Goal: Task Accomplishment & Management: Manage account settings

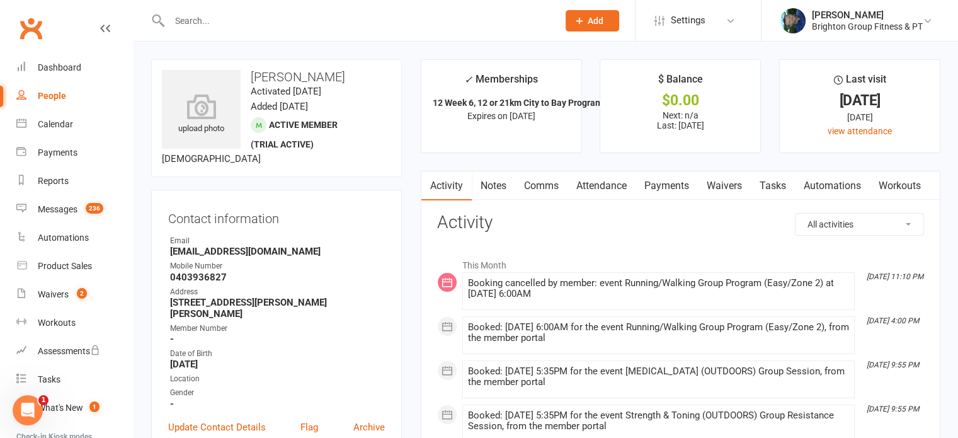
click at [577, 148] on li "✓ Memberships 12 Week 6, 12 or 21km City to Bay Program ... Expires on 21st Sep…" at bounding box center [501, 106] width 161 height 94
click at [34, 28] on link "Clubworx" at bounding box center [31, 29] width 32 height 32
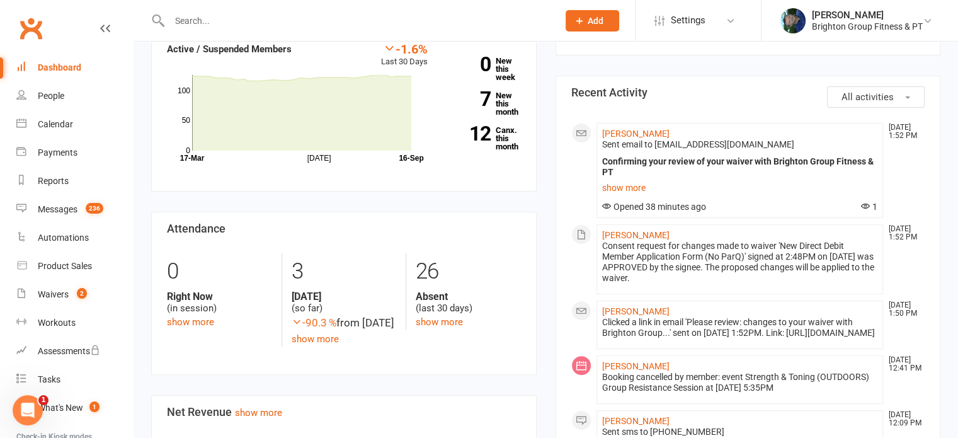
scroll to position [385, 0]
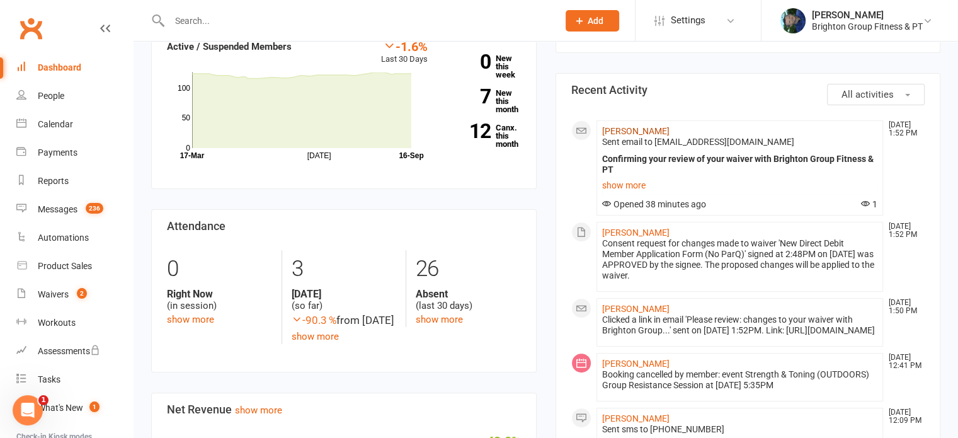
click at [655, 126] on link "Rosemary Turner" at bounding box center [635, 131] width 67 height 10
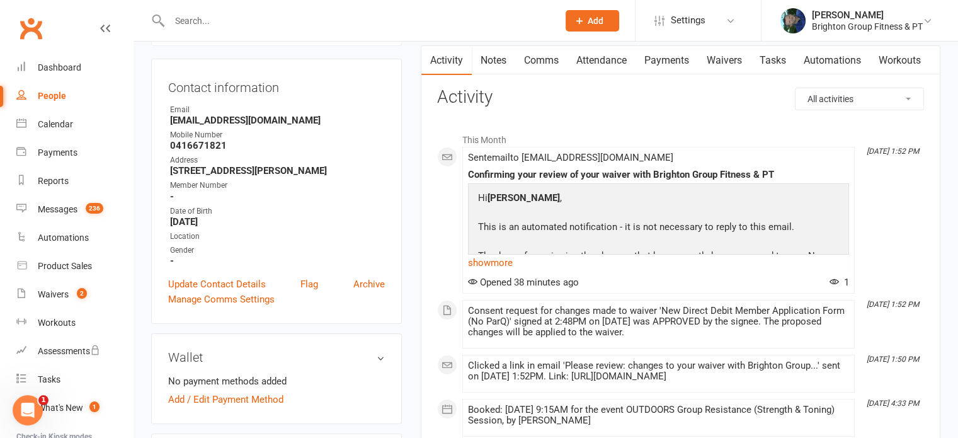
scroll to position [140, 0]
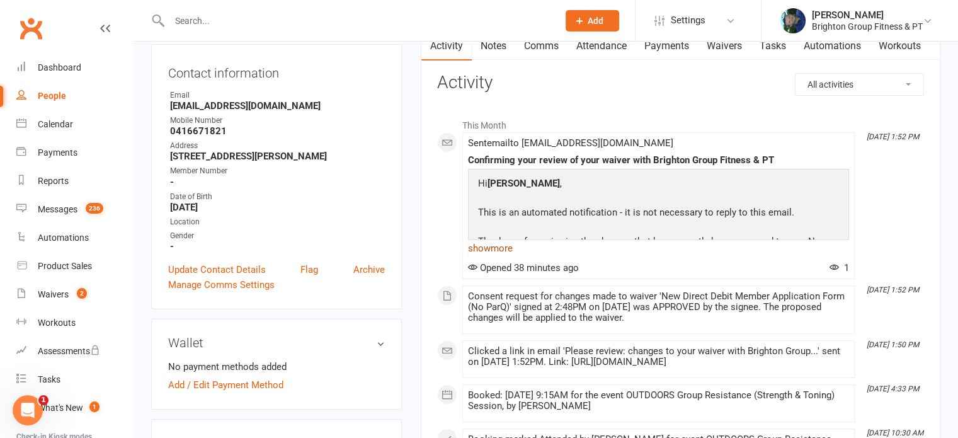
click at [491, 253] on link "show more" at bounding box center [658, 248] width 381 height 18
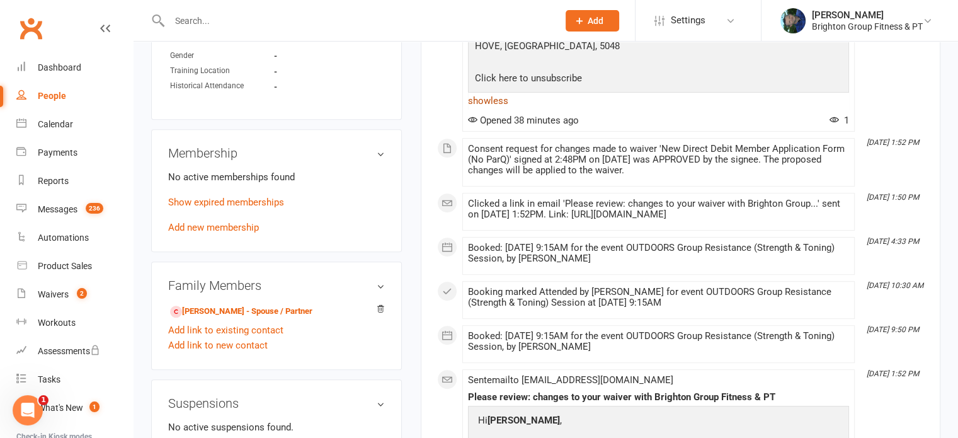
scroll to position [551, 0]
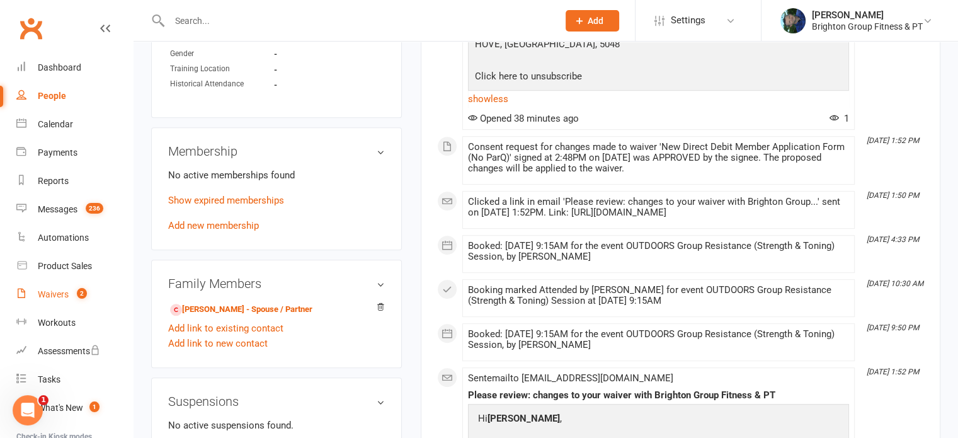
click at [49, 297] on div "Waivers" at bounding box center [53, 294] width 31 height 10
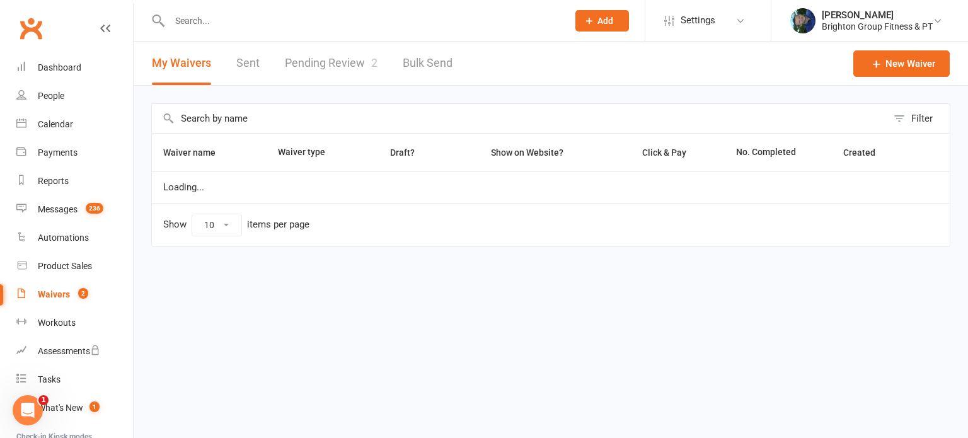
select select "50"
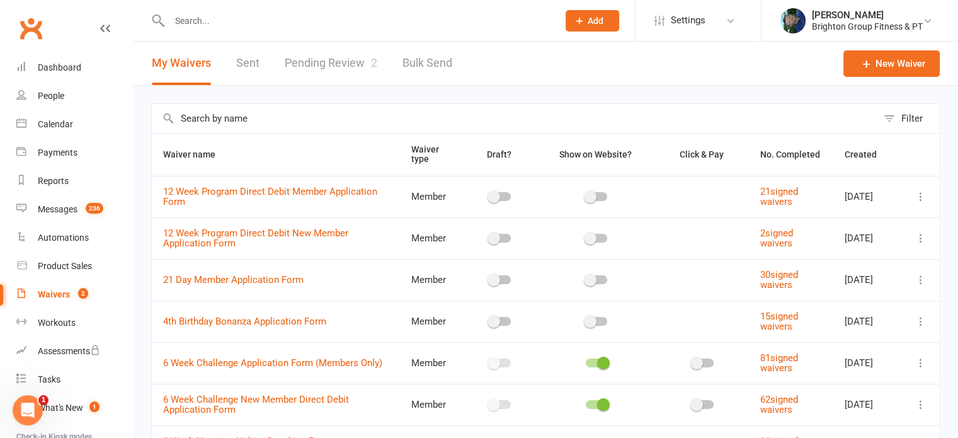
click at [336, 47] on link "Pending Review 2" at bounding box center [331, 63] width 93 height 43
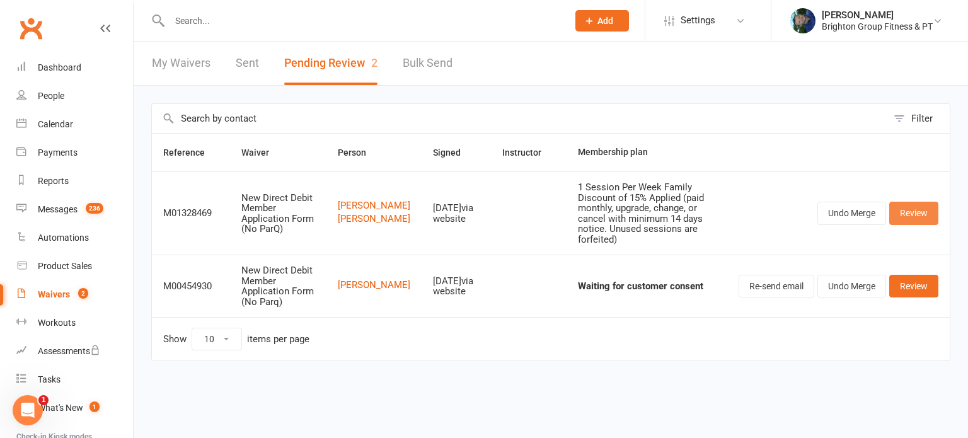
click at [917, 202] on link "Review" at bounding box center [913, 213] width 49 height 23
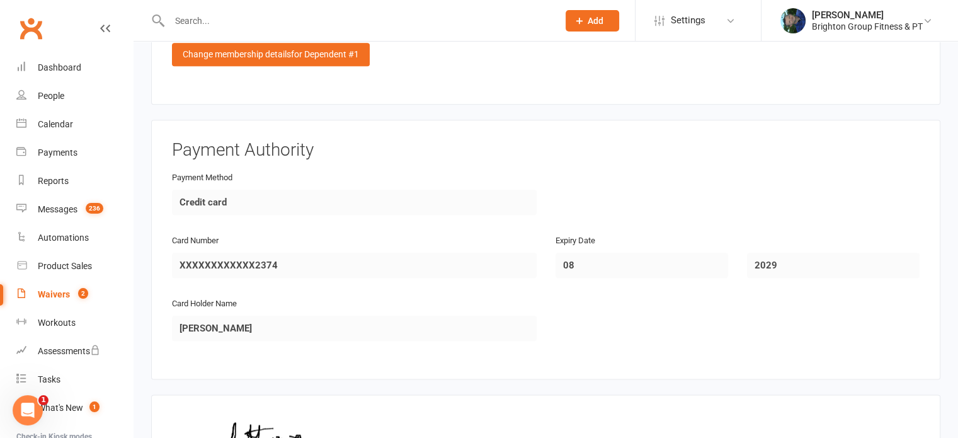
scroll to position [1636, 0]
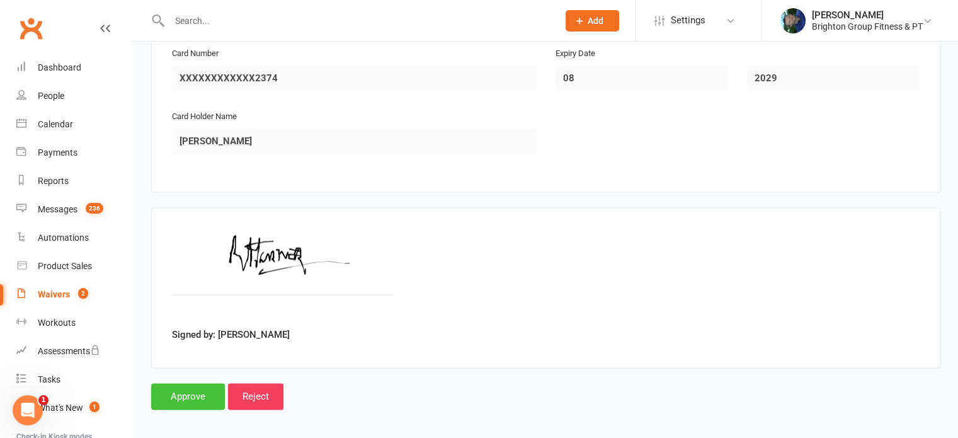
click at [184, 389] on input "Approve" at bounding box center [188, 396] width 74 height 26
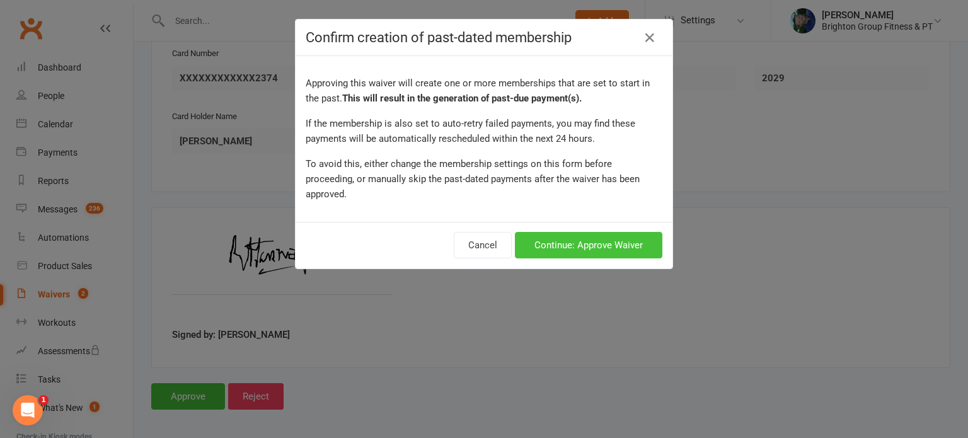
click at [600, 236] on button "Continue: Approve Waiver" at bounding box center [588, 245] width 147 height 26
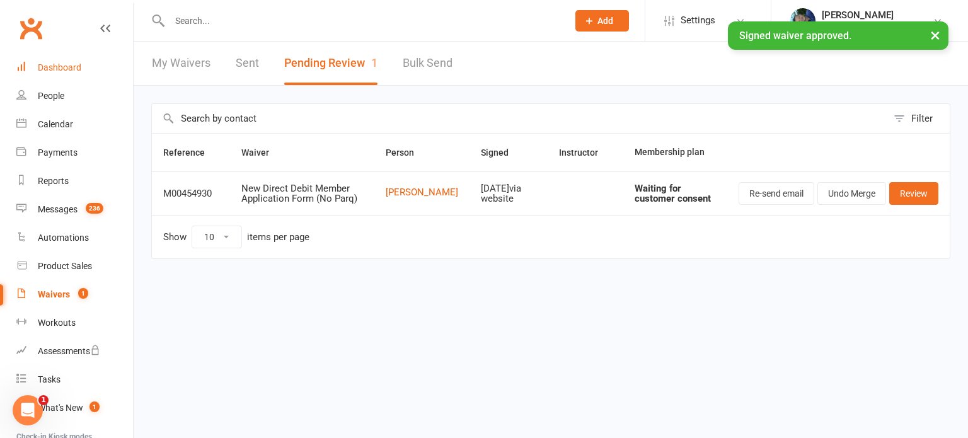
click at [58, 64] on div "Dashboard" at bounding box center [59, 67] width 43 height 10
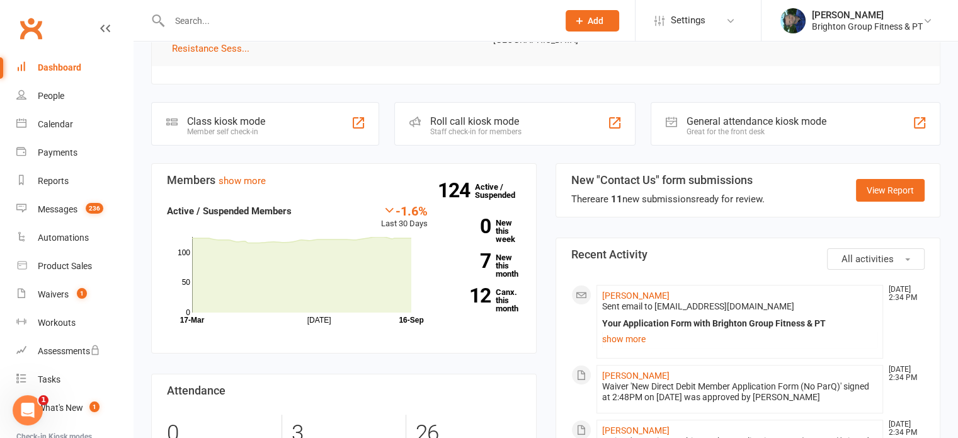
scroll to position [222, 0]
click at [633, 291] on link "Rosemary Turner" at bounding box center [635, 294] width 67 height 10
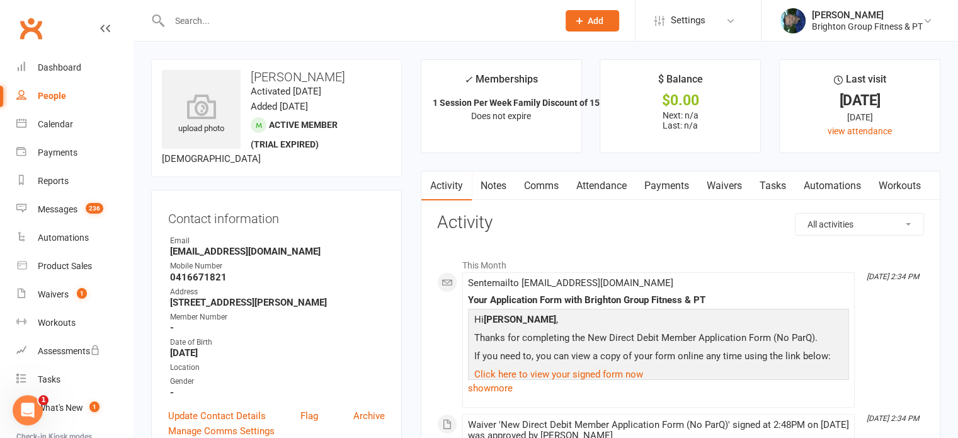
click at [682, 186] on link "Payments" at bounding box center [667, 185] width 62 height 29
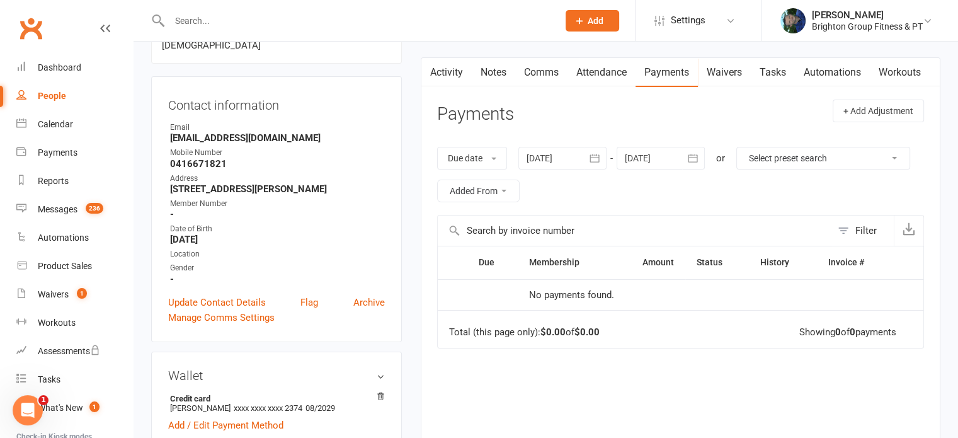
scroll to position [111, 0]
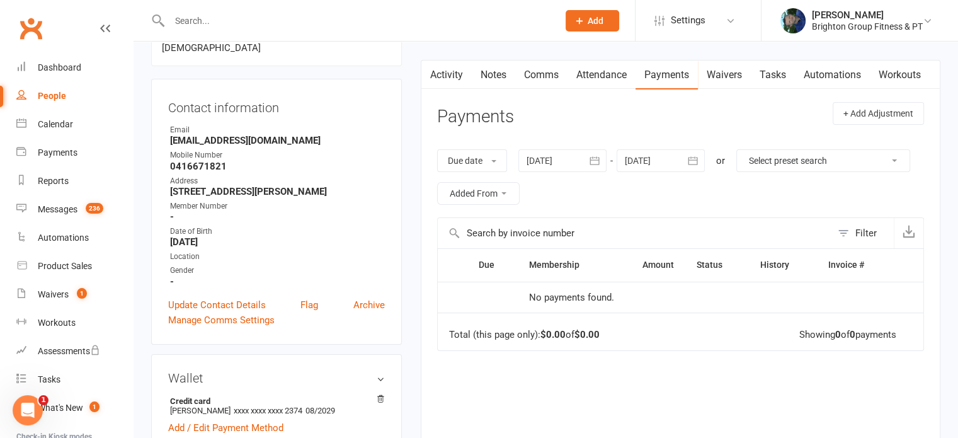
click at [447, 71] on link "Activity" at bounding box center [447, 74] width 50 height 29
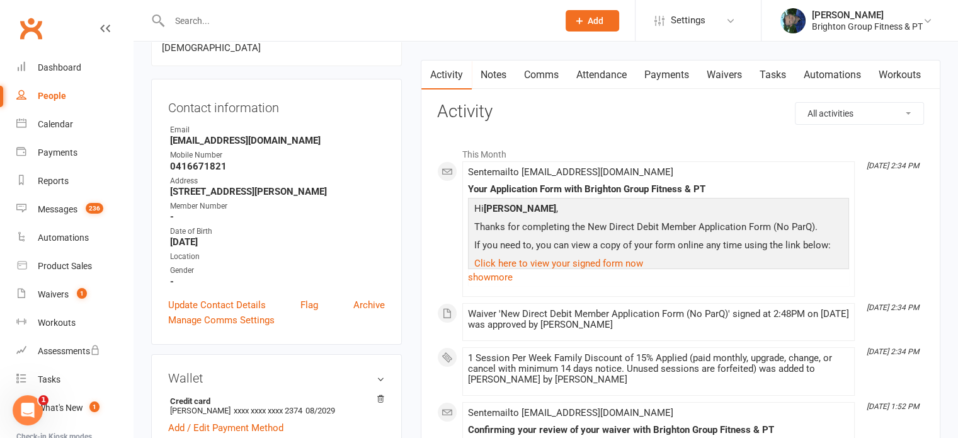
click at [662, 83] on link "Payments" at bounding box center [667, 74] width 62 height 29
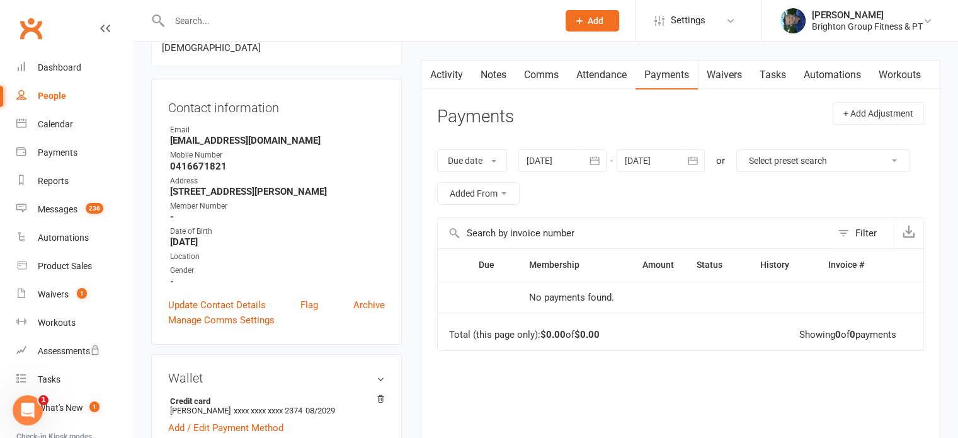
click at [597, 77] on link "Attendance" at bounding box center [602, 74] width 68 height 29
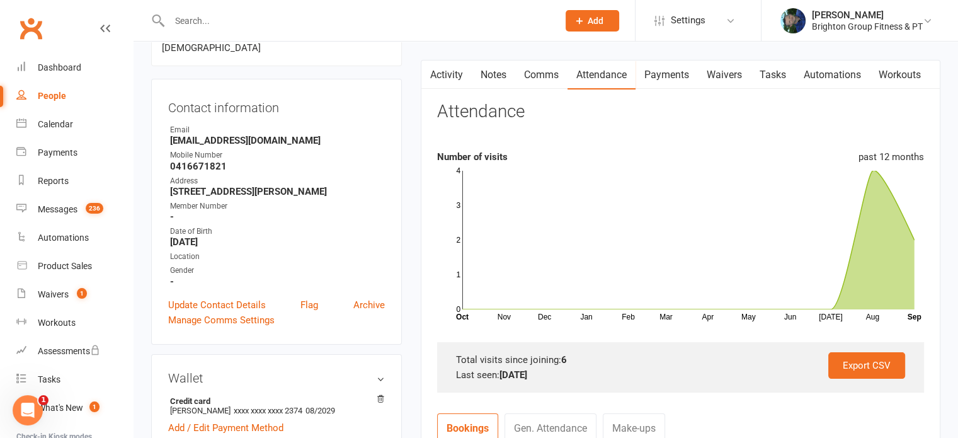
click at [685, 70] on link "Payments" at bounding box center [667, 74] width 62 height 29
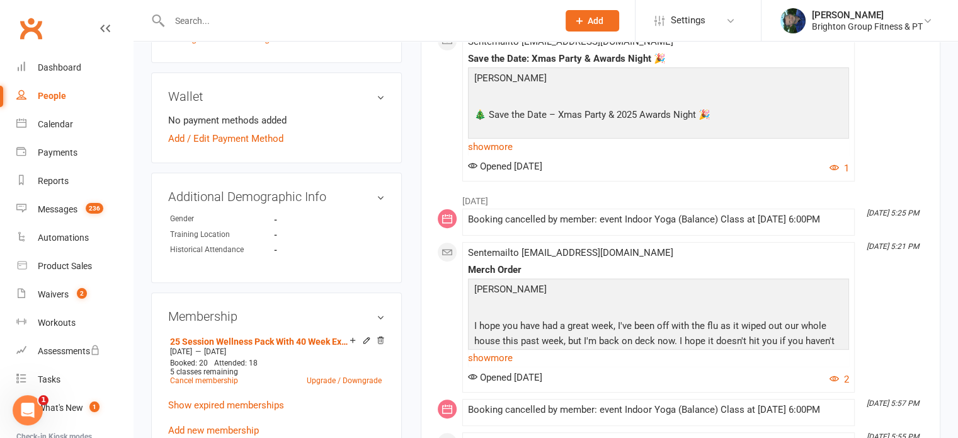
scroll to position [388, 0]
click at [363, 336] on icon at bounding box center [366, 340] width 9 height 9
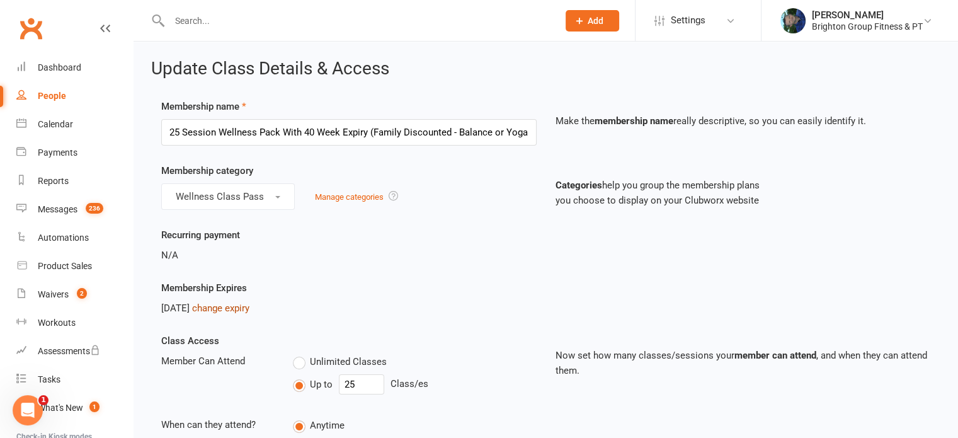
click at [250, 304] on link "change expiry" at bounding box center [220, 307] width 57 height 11
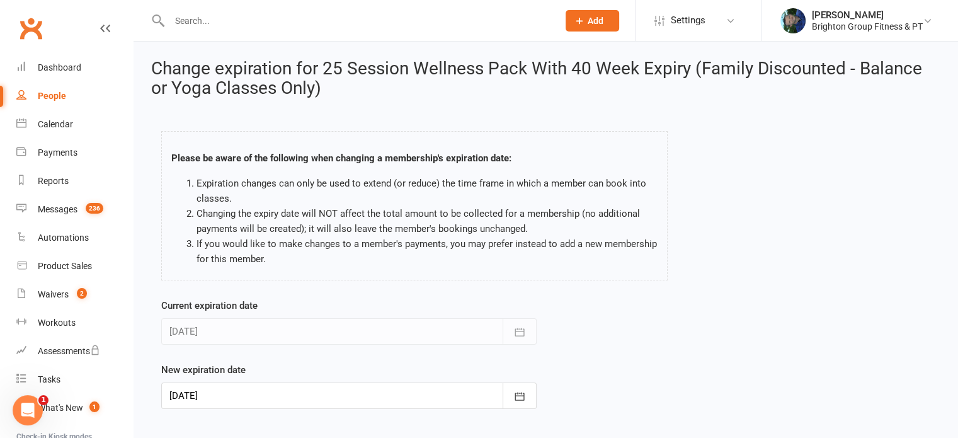
click at [214, 395] on div at bounding box center [349, 395] width 376 height 26
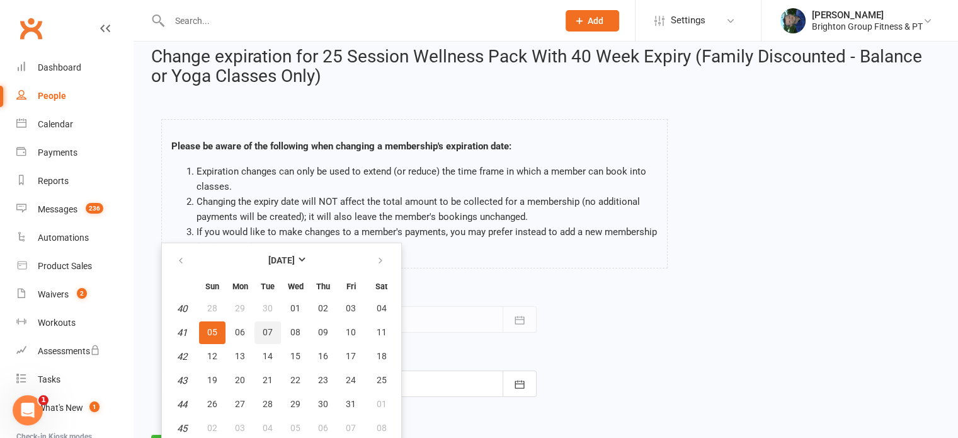
click at [270, 328] on span "07" at bounding box center [268, 332] width 10 height 10
type input "07 Oct 2025"
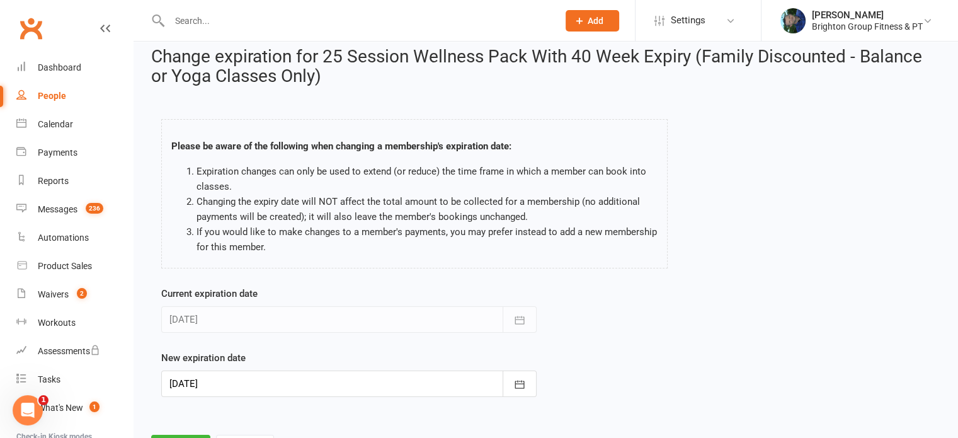
scroll to position [70, 0]
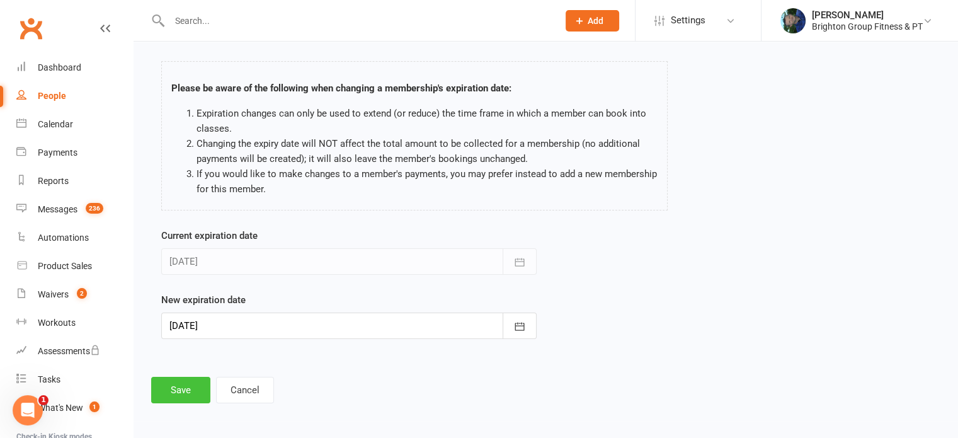
click at [185, 392] on button "Save" at bounding box center [180, 390] width 59 height 26
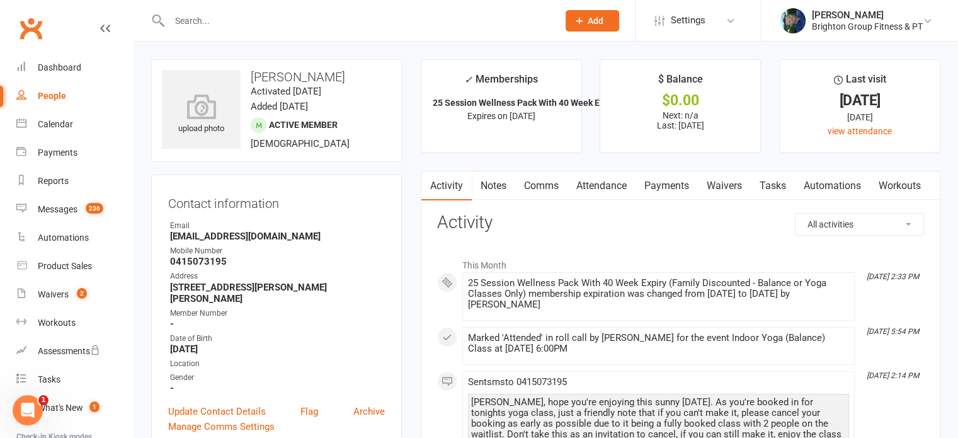
click at [195, 21] on input "text" at bounding box center [358, 21] width 384 height 18
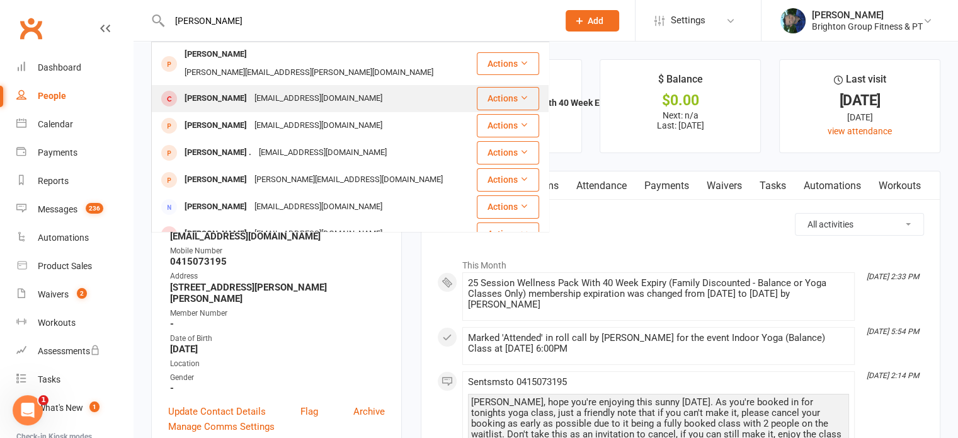
type input "rosemary t"
click at [203, 89] on div "Rosemary Turner" at bounding box center [216, 98] width 70 height 18
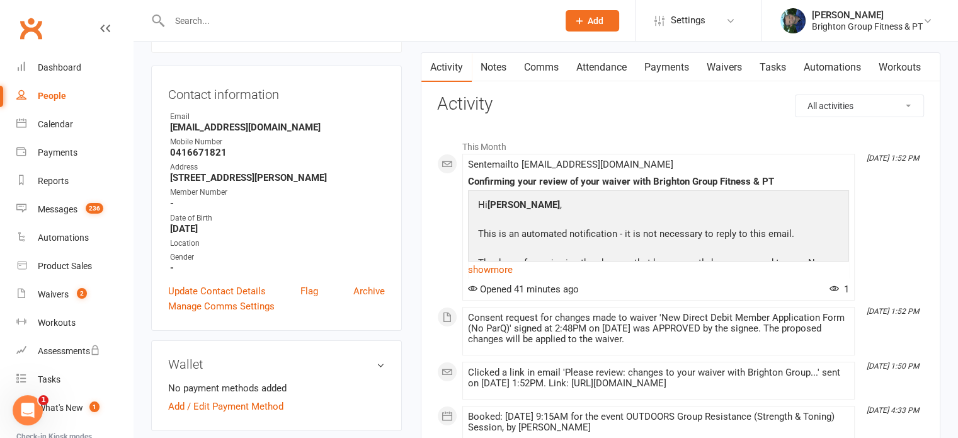
scroll to position [120, 0]
click at [596, 62] on link "Attendance" at bounding box center [602, 66] width 68 height 29
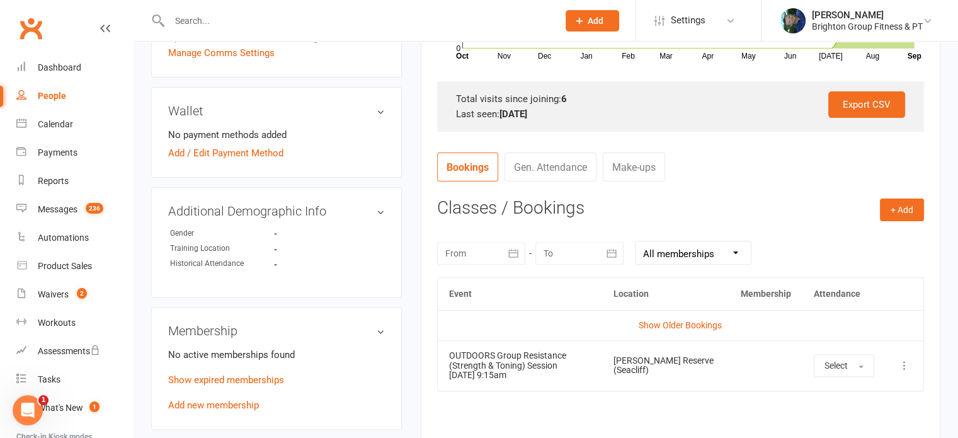
scroll to position [367, 0]
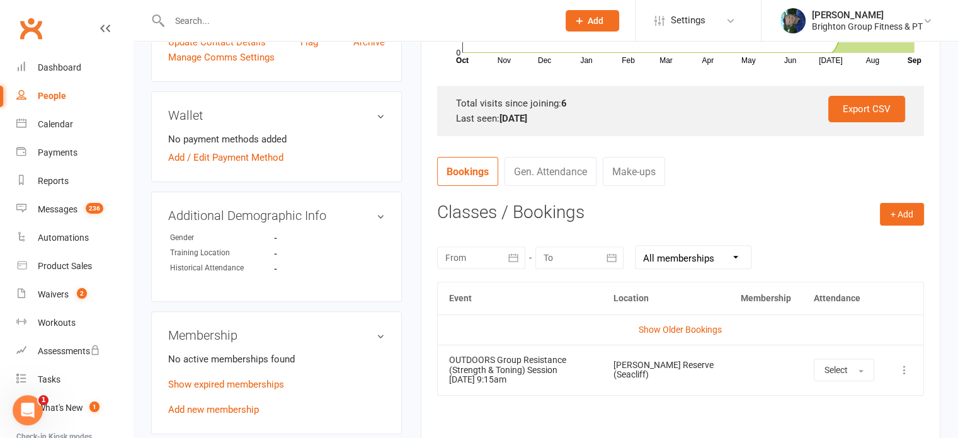
click at [462, 255] on div at bounding box center [481, 257] width 88 height 23
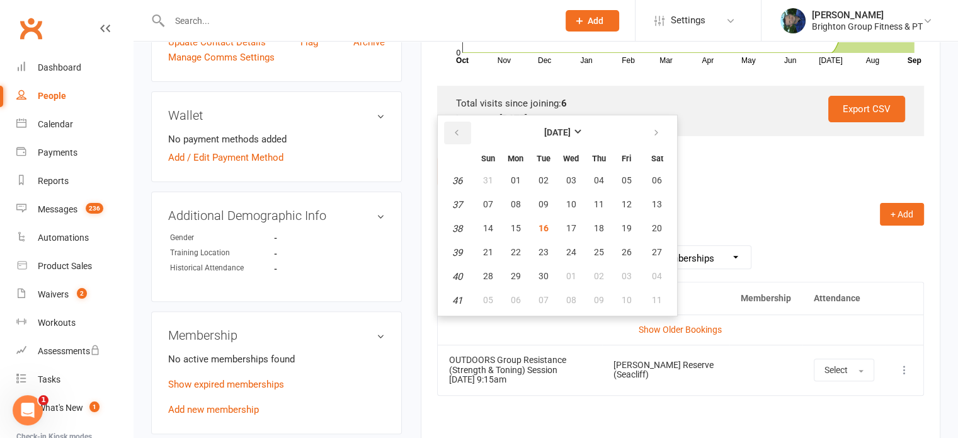
click at [453, 128] on icon "button" at bounding box center [456, 133] width 9 height 10
click at [615, 188] on button "01" at bounding box center [627, 180] width 26 height 23
type input "01 Aug 2025"
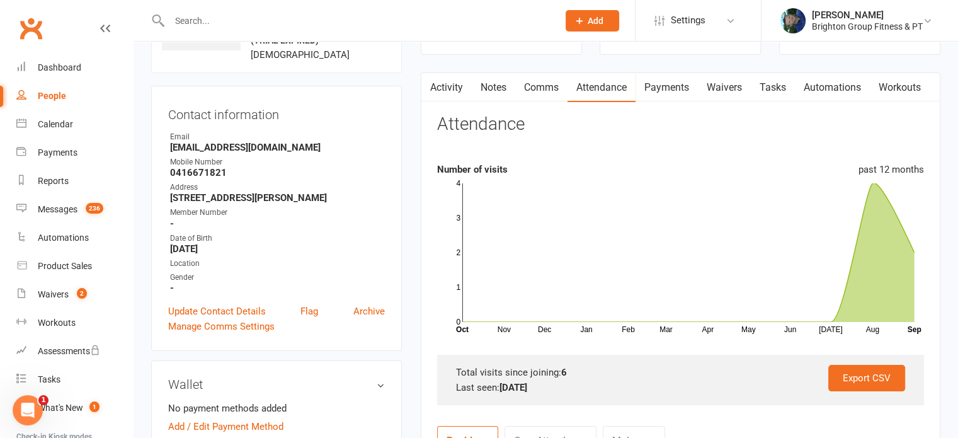
scroll to position [0, 0]
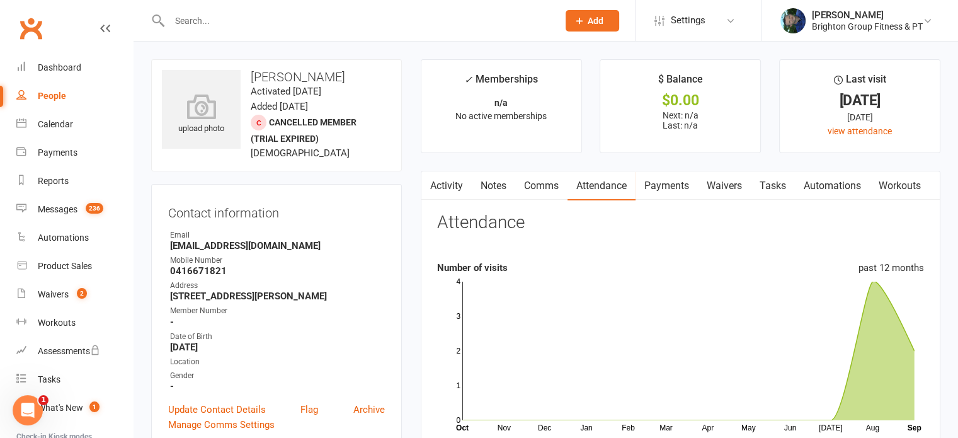
click at [186, 22] on input "text" at bounding box center [358, 21] width 384 height 18
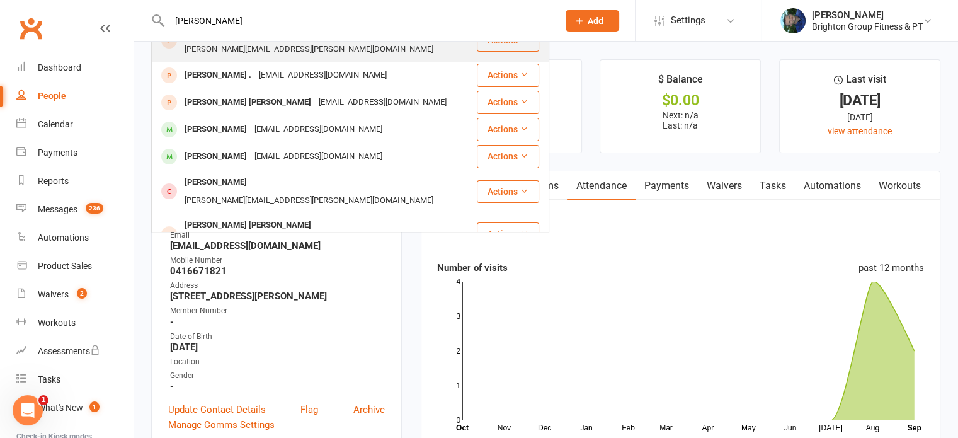
scroll to position [136, 0]
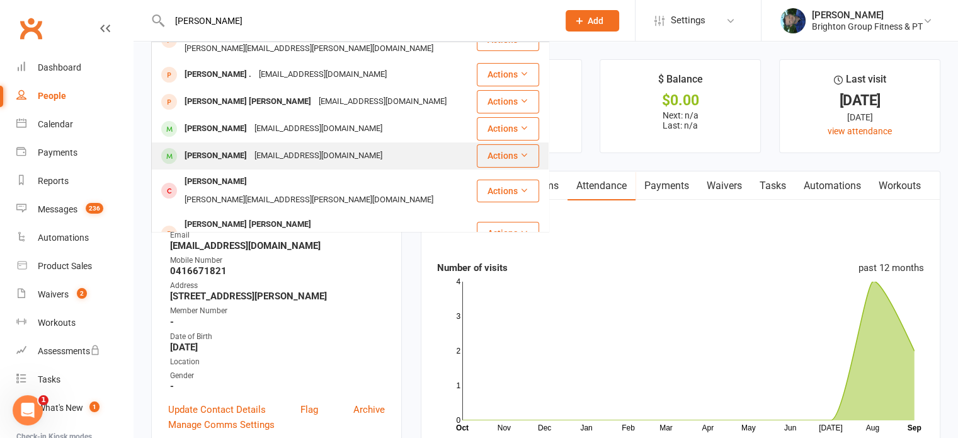
type input "kathy"
click at [196, 147] on div "Kathy Roberts" at bounding box center [216, 156] width 70 height 18
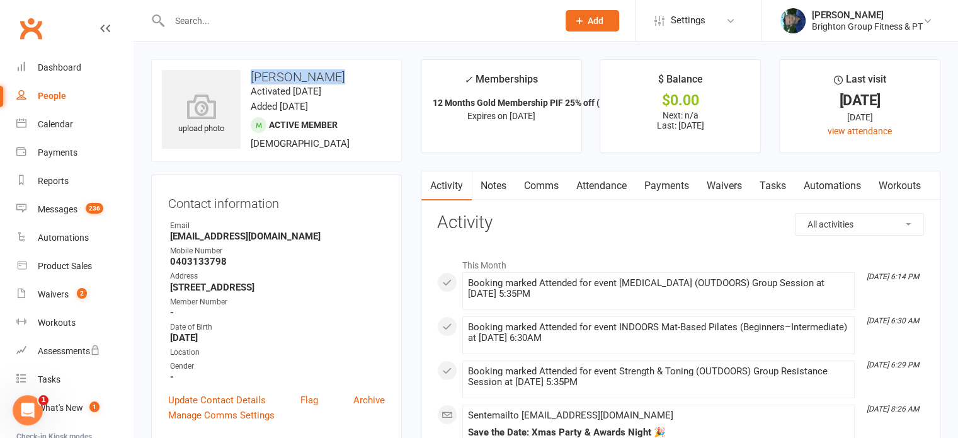
drag, startPoint x: 330, startPoint y: 73, endPoint x: 253, endPoint y: 74, distance: 76.9
click at [253, 74] on h3 "Kathy Roberts" at bounding box center [276, 77] width 229 height 14
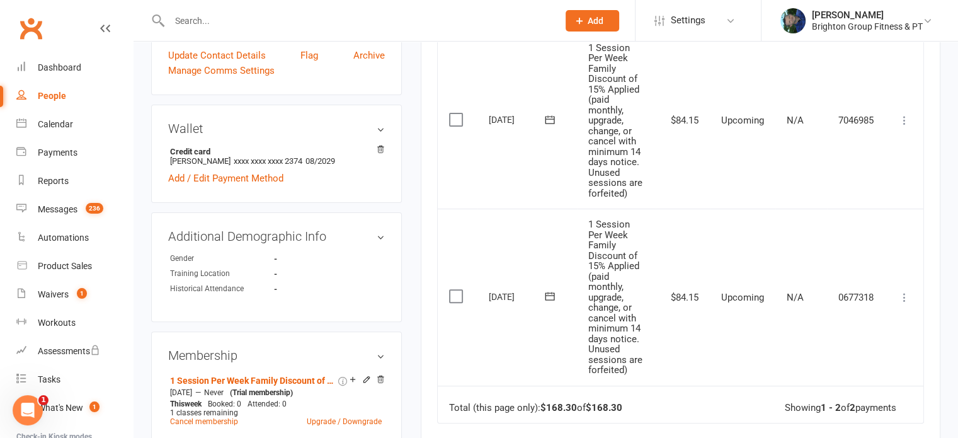
scroll to position [360, 0]
click at [668, 294] on td "$84.15" at bounding box center [683, 297] width 54 height 177
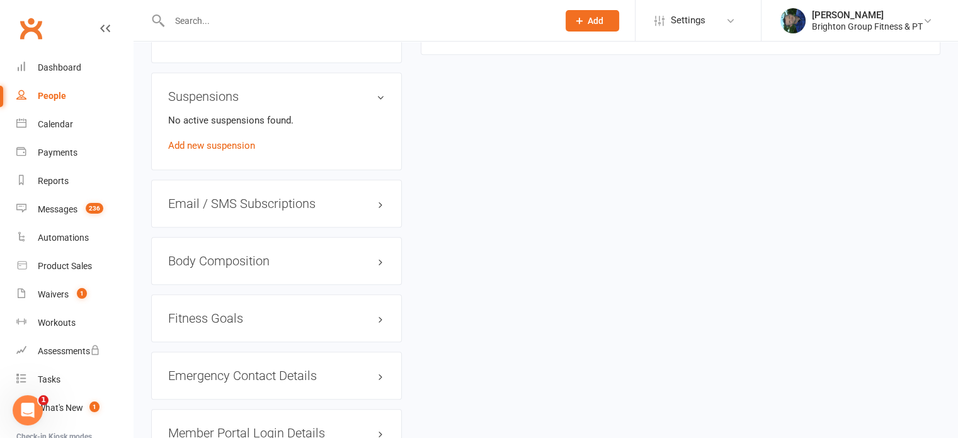
scroll to position [759, 0]
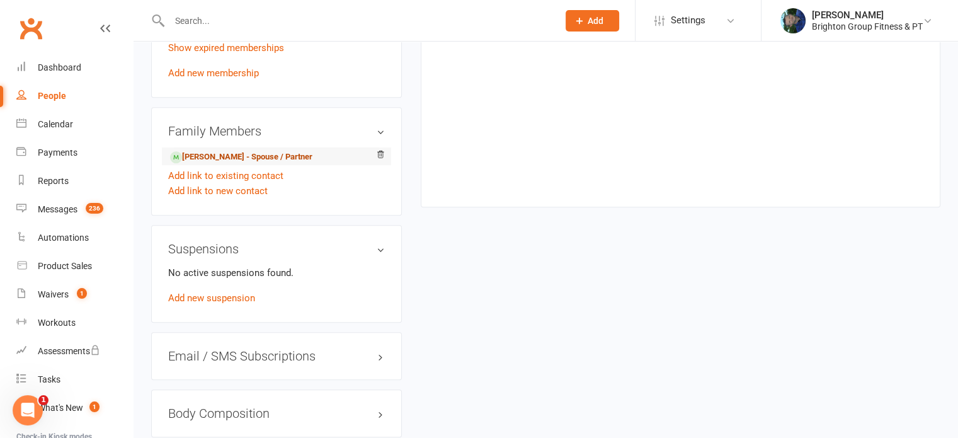
click at [212, 164] on link "Michael Turner - Spouse / Partner" at bounding box center [241, 157] width 142 height 13
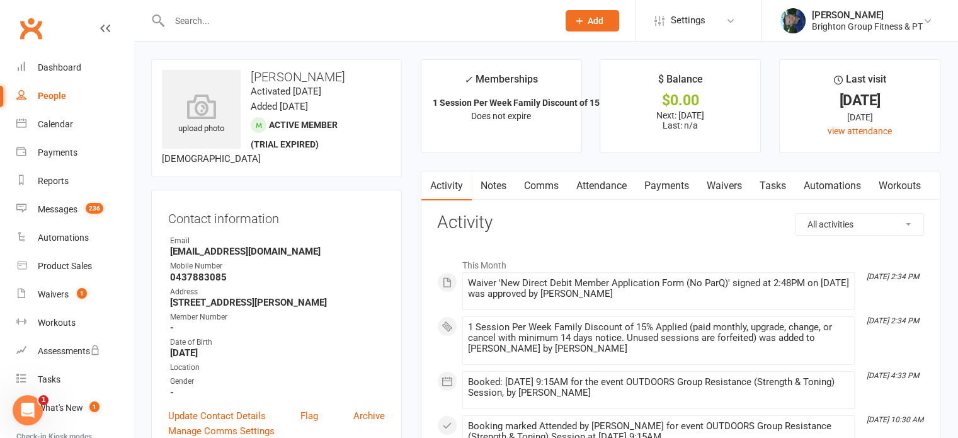
click at [675, 181] on link "Payments" at bounding box center [667, 185] width 62 height 29
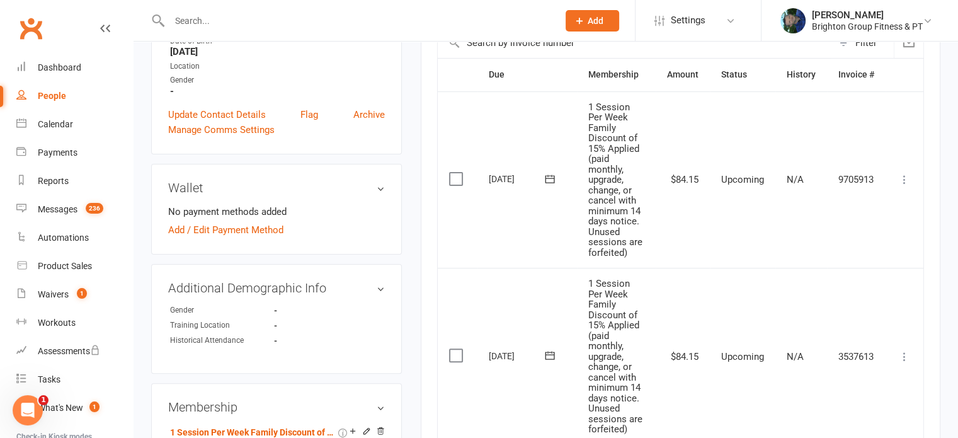
scroll to position [325, 0]
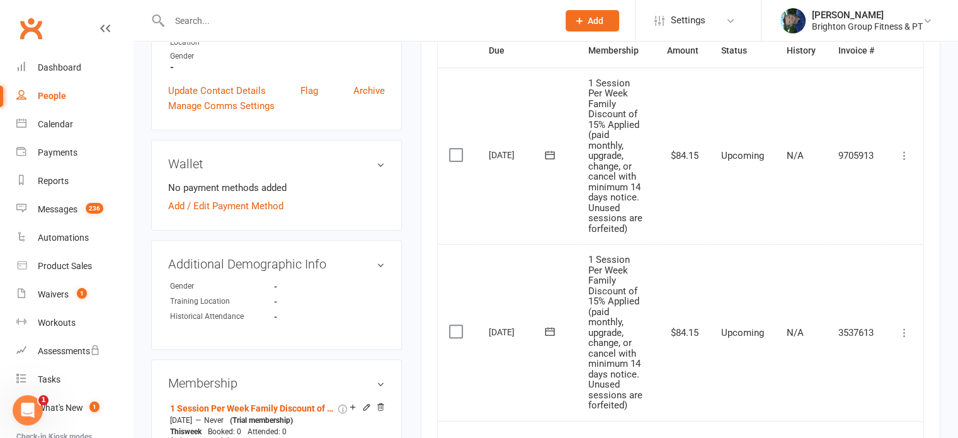
click at [547, 332] on icon at bounding box center [550, 331] width 13 height 13
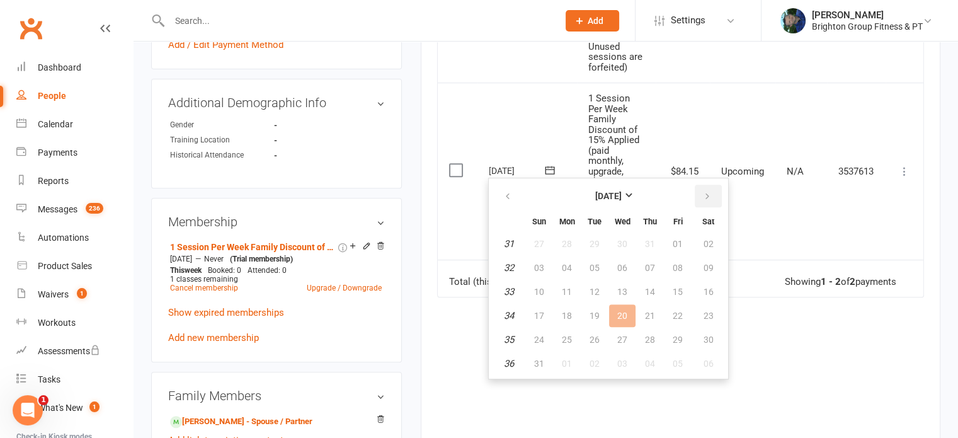
click at [703, 195] on icon "button" at bounding box center [707, 197] width 9 height 10
click at [706, 290] on span "20" at bounding box center [709, 292] width 10 height 10
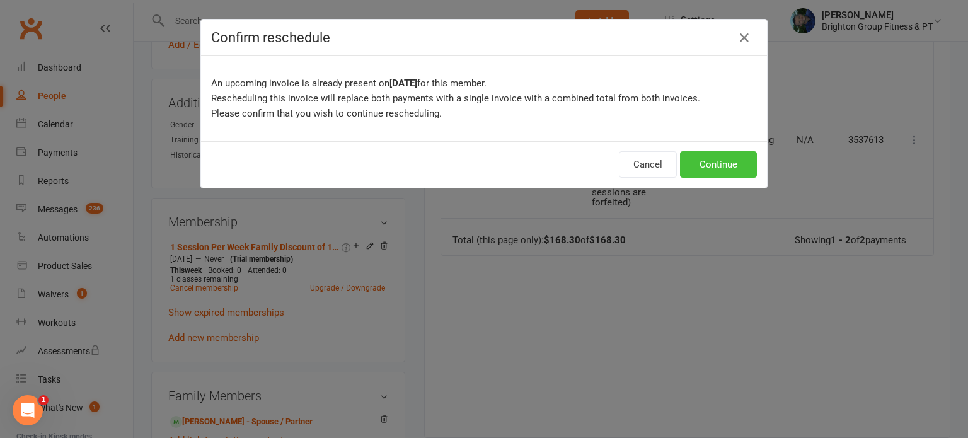
click at [697, 159] on button "Continue" at bounding box center [718, 164] width 77 height 26
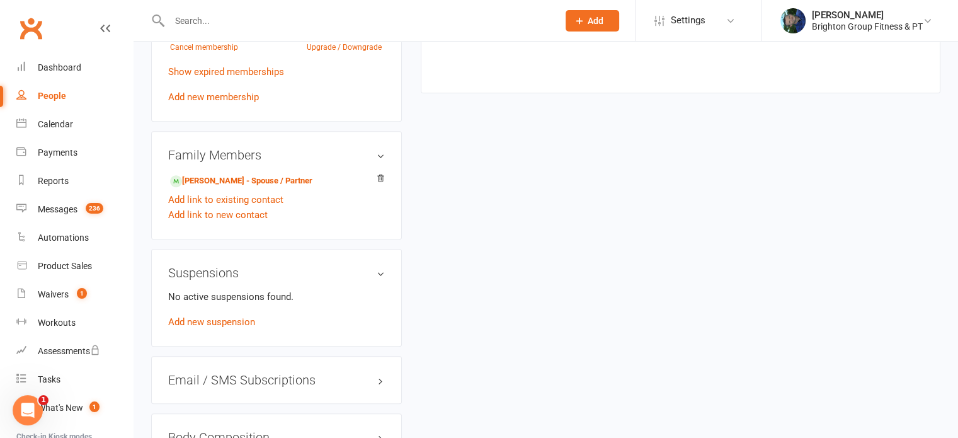
scroll to position [728, 0]
click at [199, 187] on link "Rosemary Turner - Spouse / Partner" at bounding box center [241, 180] width 142 height 13
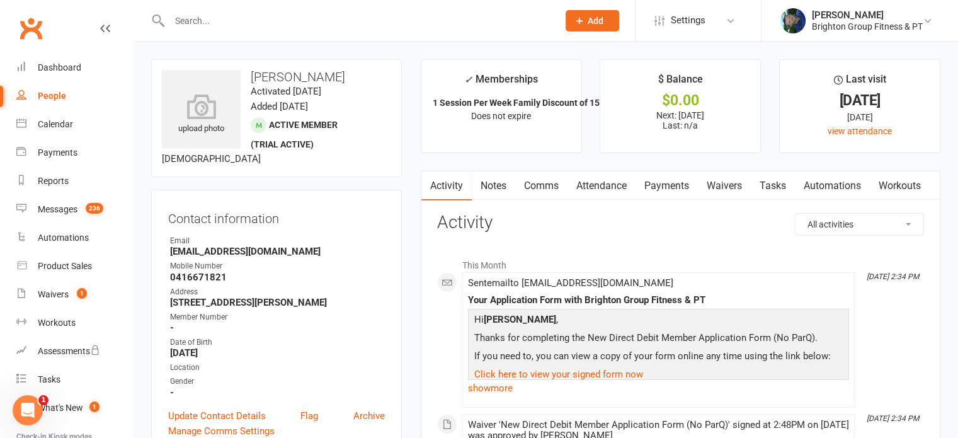
click at [660, 185] on link "Payments" at bounding box center [667, 185] width 62 height 29
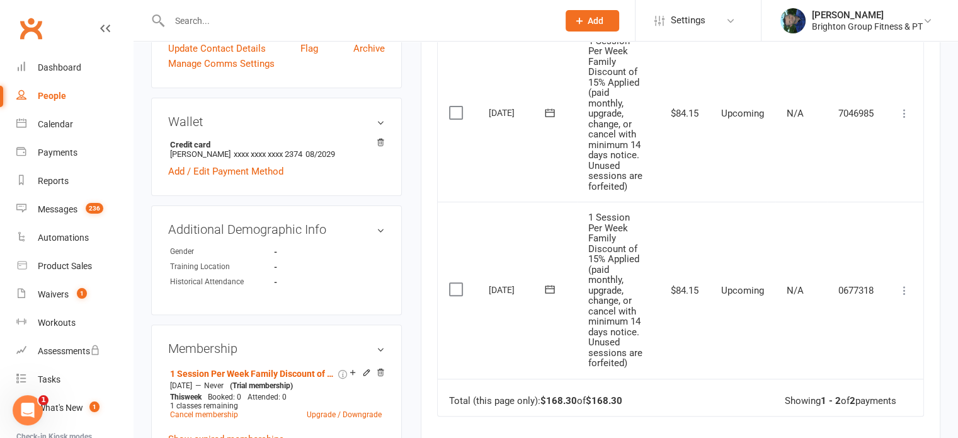
scroll to position [368, 0]
click at [548, 287] on icon at bounding box center [550, 288] width 13 height 13
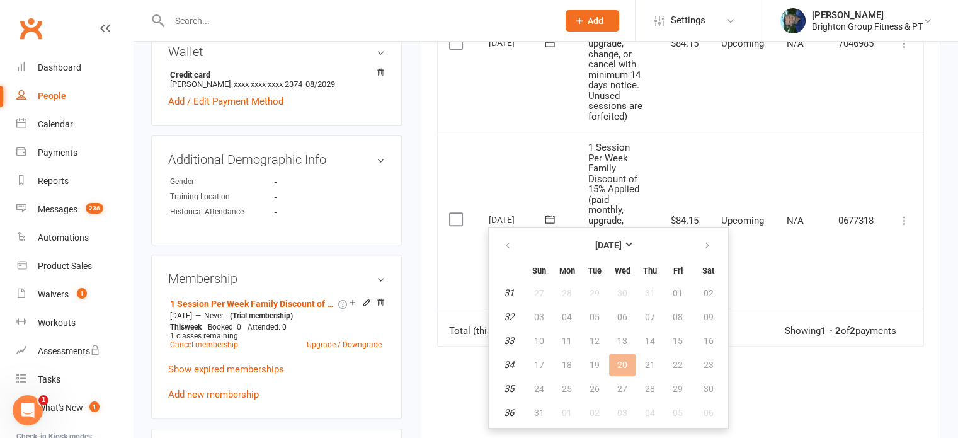
scroll to position [446, 0]
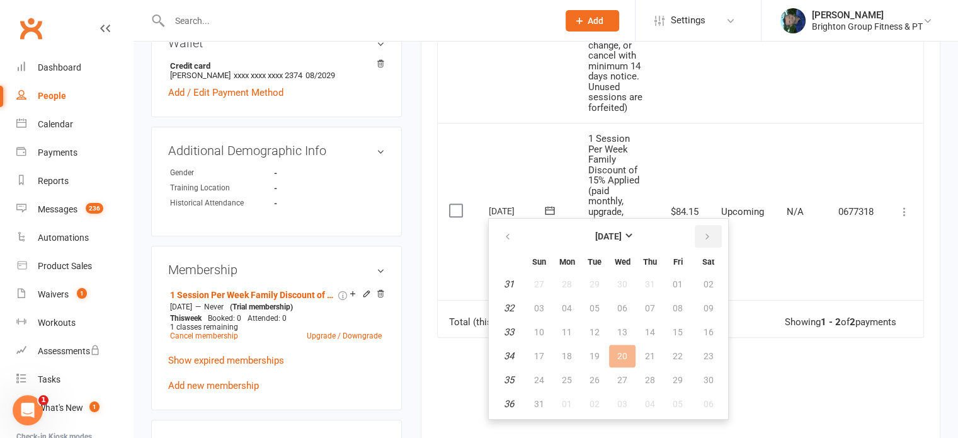
click at [703, 234] on icon "button" at bounding box center [707, 237] width 9 height 10
click at [706, 332] on span "20" at bounding box center [709, 332] width 10 height 10
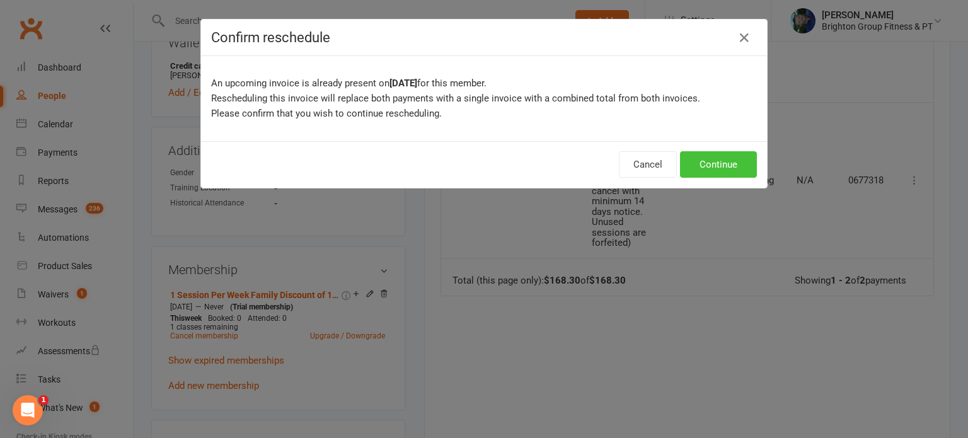
click at [726, 166] on button "Continue" at bounding box center [718, 164] width 77 height 26
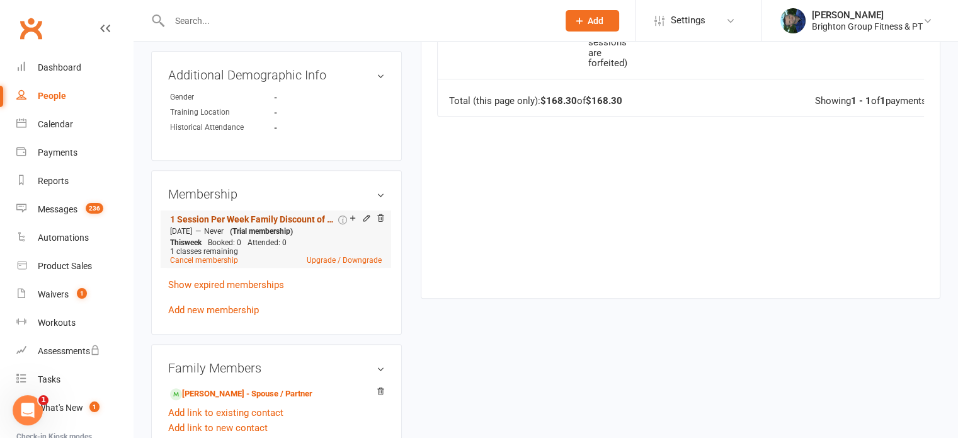
scroll to position [523, 0]
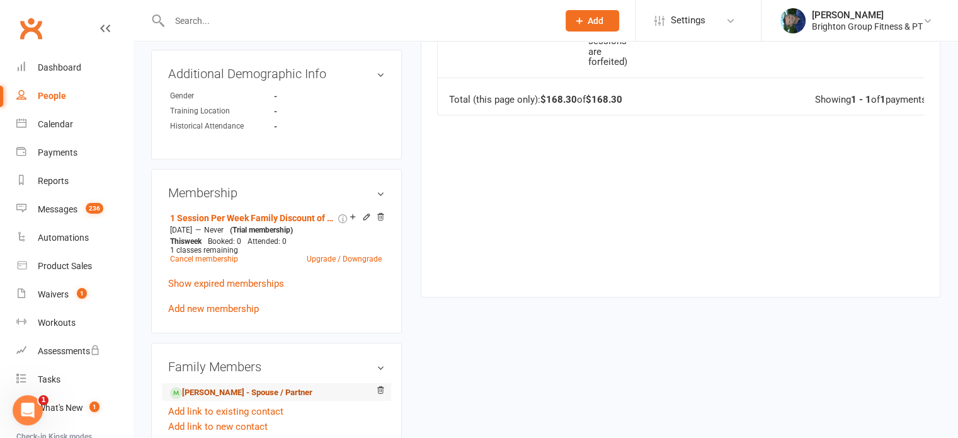
click at [207, 399] on link "Michael Turner - Spouse / Partner" at bounding box center [241, 392] width 142 height 13
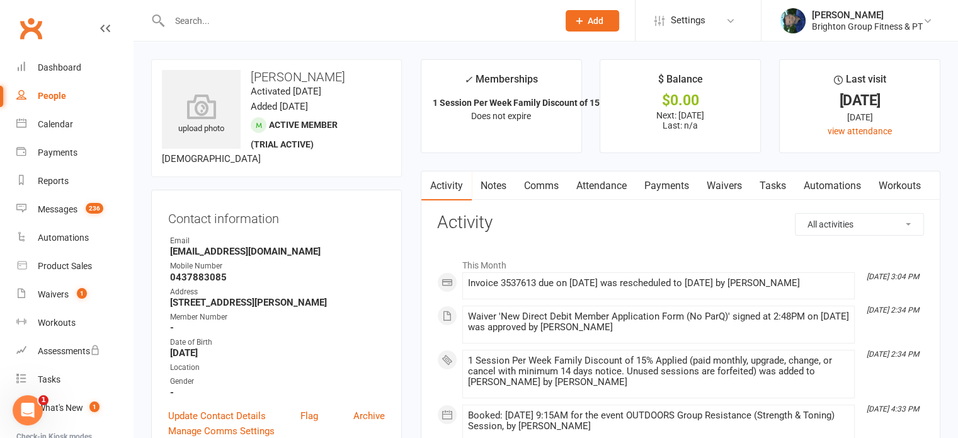
scroll to position [324, 0]
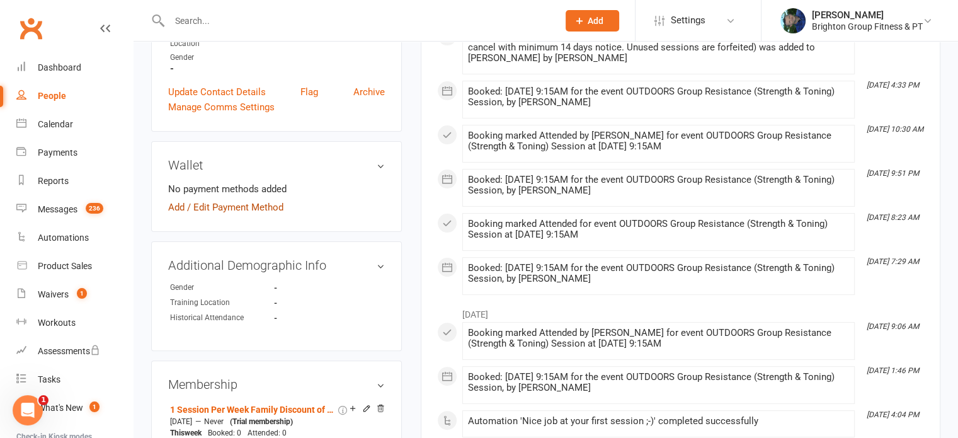
click at [193, 215] on link "Add / Edit Payment Method" at bounding box center [225, 207] width 115 height 15
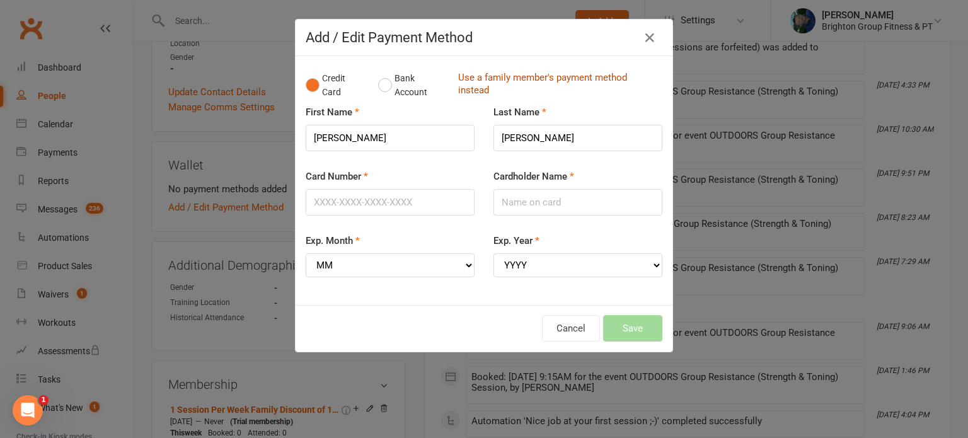
click at [489, 79] on link "Use a family member's payment method instead" at bounding box center [557, 85] width 198 height 28
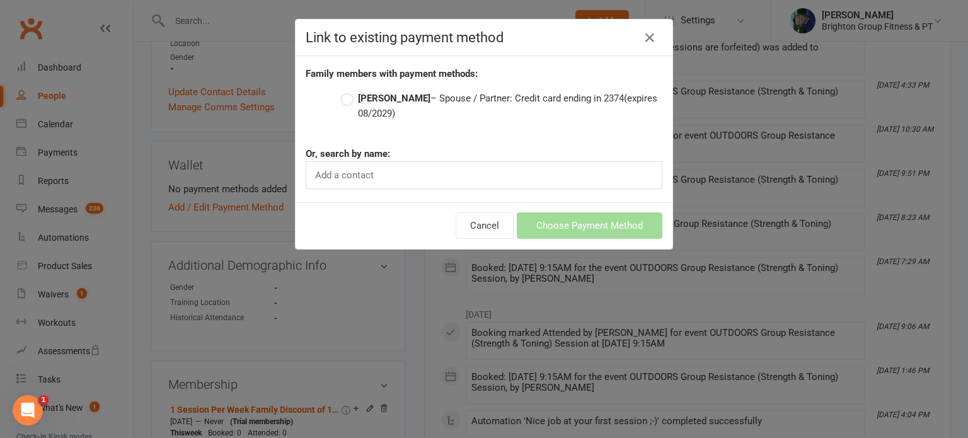
click at [343, 96] on label "Rosemary Turner – Spouse / Partner: Credit card ending in 2374 (expires 08/2029)" at bounding box center [501, 106] width 321 height 30
click at [343, 91] on input "Rosemary Turner – Spouse / Partner: Credit card ending in 2374 (expires 08/2029)" at bounding box center [345, 91] width 8 height 0
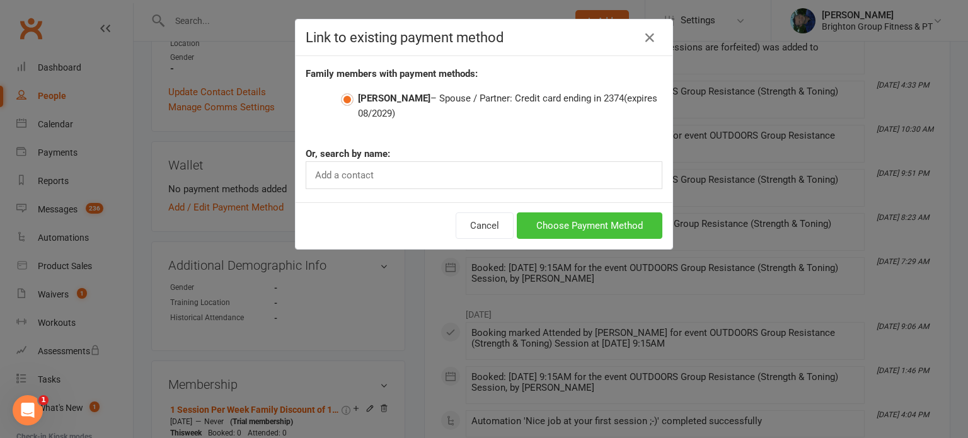
click at [594, 234] on button "Choose Payment Method" at bounding box center [590, 225] width 146 height 26
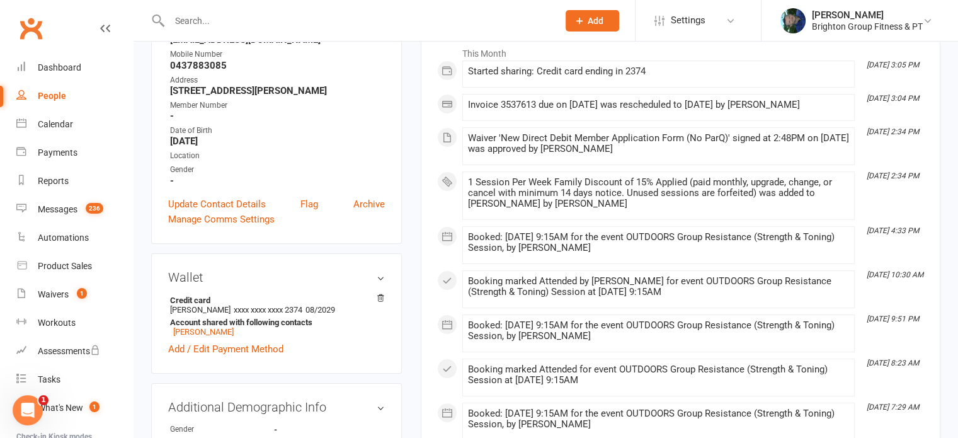
scroll to position [212, 0]
click at [55, 70] on div "Dashboard" at bounding box center [59, 67] width 43 height 10
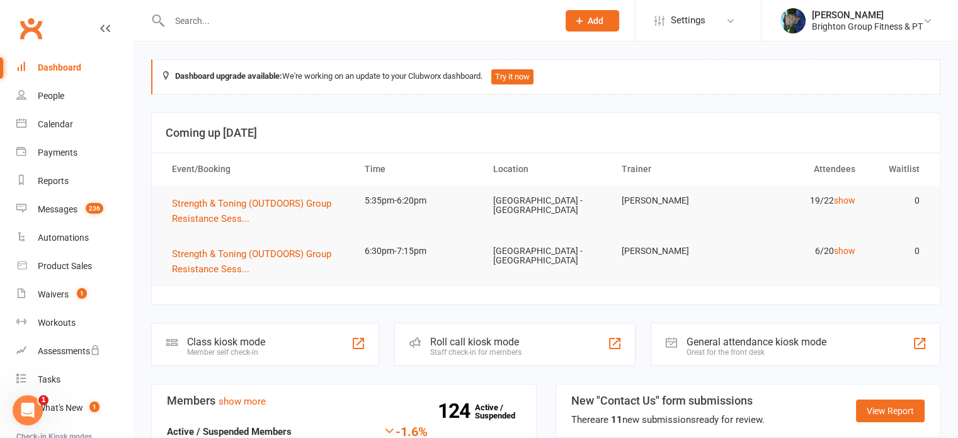
click at [257, 24] on input "text" at bounding box center [358, 21] width 384 height 18
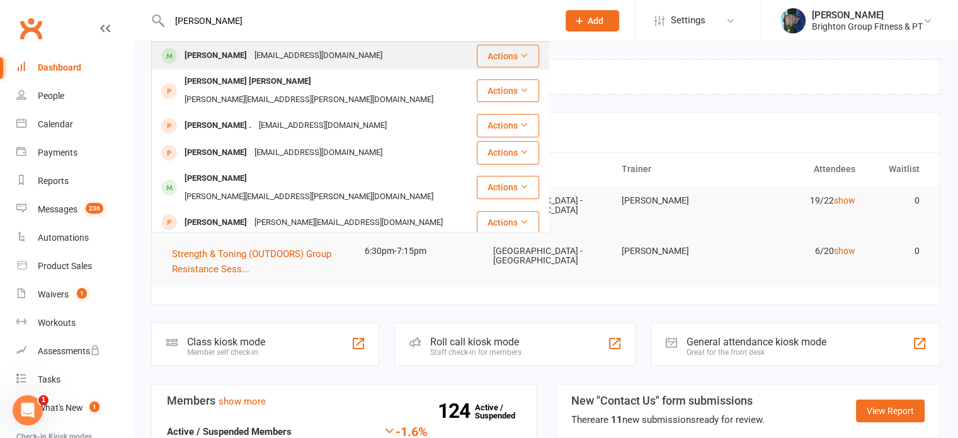
type input "michelle grant"
click at [216, 59] on div "Michelle Grant" at bounding box center [216, 56] width 70 height 18
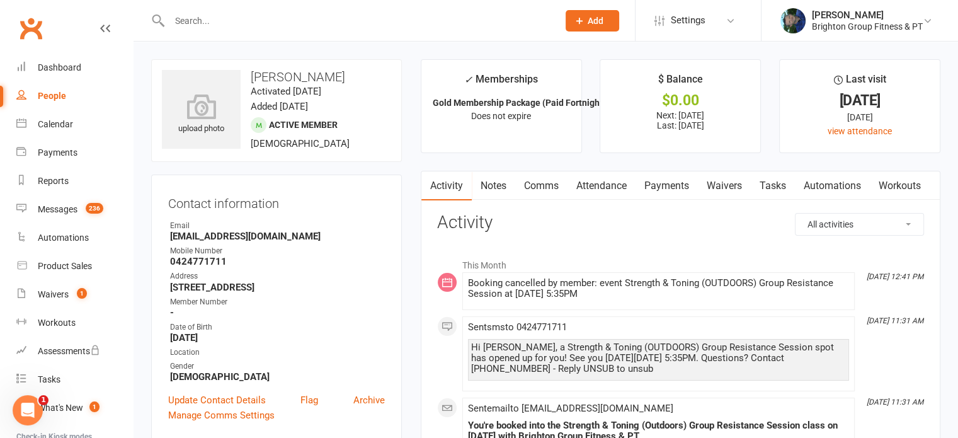
click at [600, 185] on link "Attendance" at bounding box center [602, 185] width 68 height 29
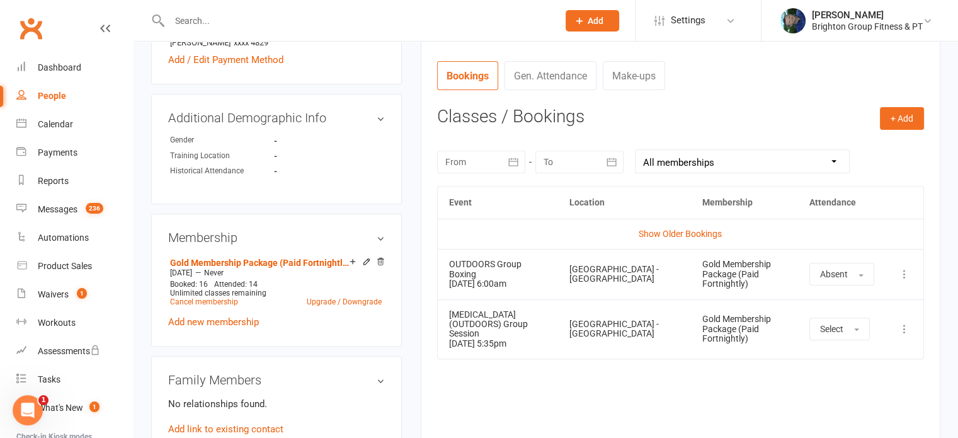
scroll to position [462, 0]
